Goal: Transaction & Acquisition: Download file/media

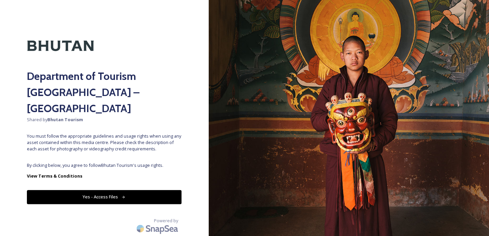
click at [135, 190] on button "Yes - Access Files" at bounding box center [104, 197] width 155 height 14
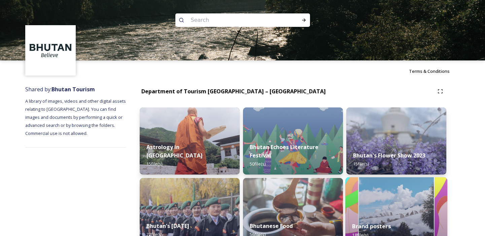
click at [367, 216] on div "Brand posters 18 file(s)" at bounding box center [396, 231] width 102 height 31
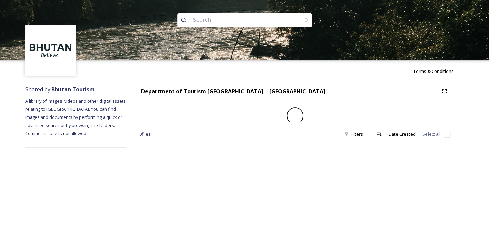
click at [391, 46] on img at bounding box center [244, 30] width 489 height 61
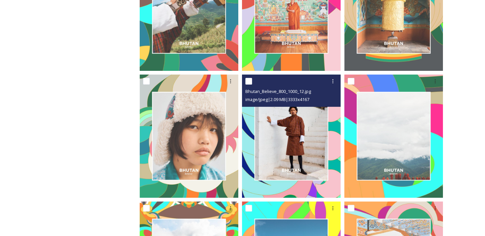
scroll to position [663, 0]
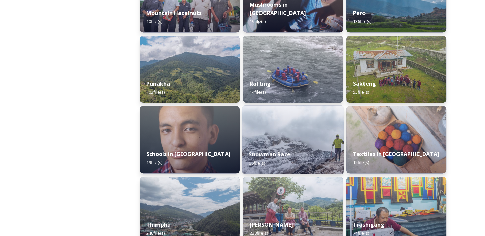
scroll to position [642, 0]
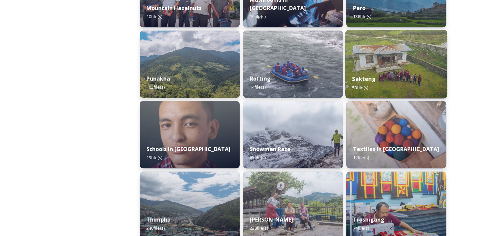
click at [390, 71] on div "Sakteng 53 file(s)" at bounding box center [396, 83] width 102 height 31
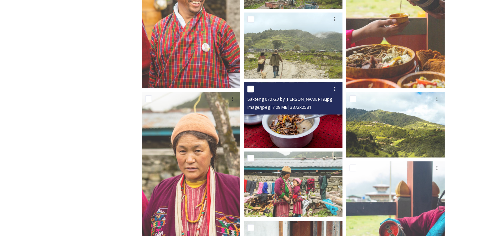
scroll to position [1087, 0]
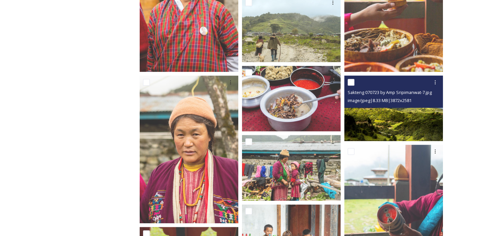
click at [368, 123] on img at bounding box center [393, 109] width 99 height 66
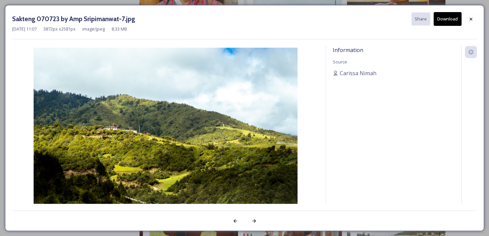
click at [451, 22] on button "Download" at bounding box center [448, 19] width 28 height 14
